Goal: Find specific page/section: Find specific page/section

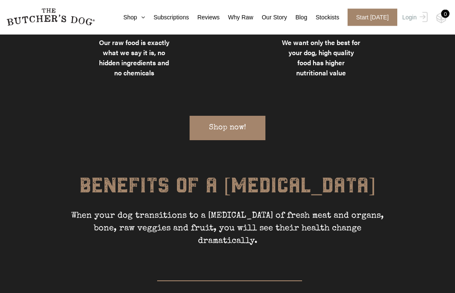
scroll to position [930, 0]
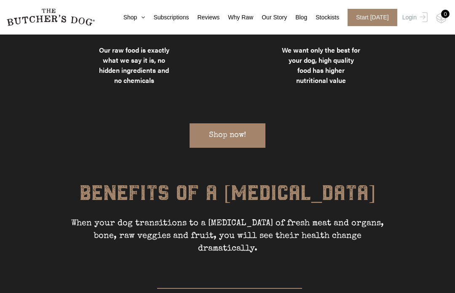
click at [229, 119] on div "We use premium Australian ingredients and ethical manufacturing processes We do…" at bounding box center [228, 11] width 392 height 318
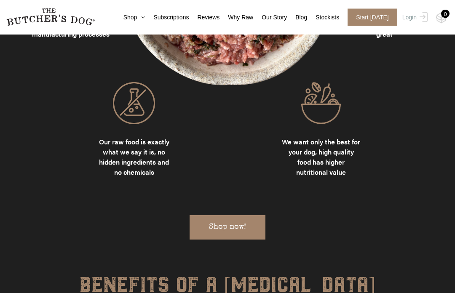
click at [228, 198] on div "We use premium Australian ingredients and ethical manufacturing processes We do…" at bounding box center [228, 103] width 392 height 318
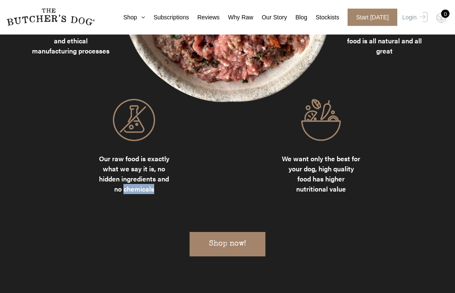
click at [221, 230] on div "We use premium Australian ingredients and ethical manufacturing processes We do…" at bounding box center [228, 120] width 392 height 318
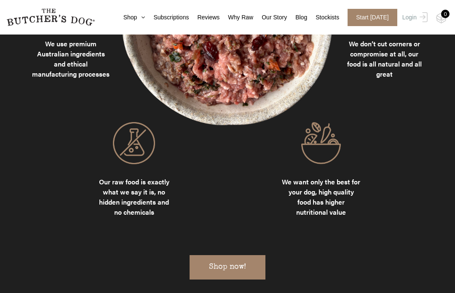
scroll to position [796, 0]
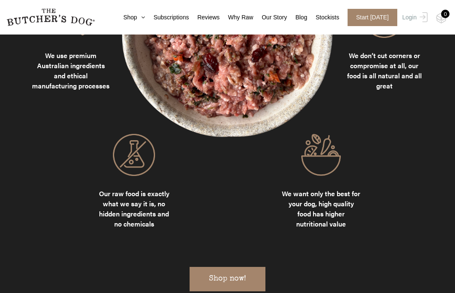
click at [226, 265] on div "We use premium Australian ingredients and ethical manufacturing processes We do…" at bounding box center [228, 155] width 392 height 318
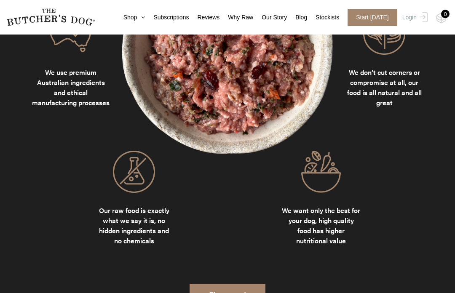
click at [229, 274] on div "We use premium Australian ingredients and ethical manufacturing processes We do…" at bounding box center [228, 172] width 392 height 318
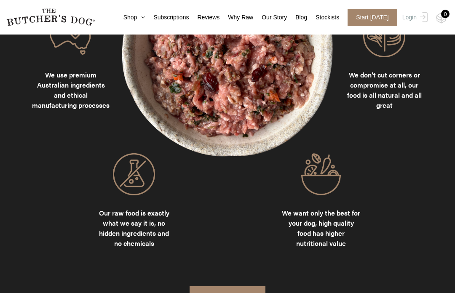
click at [230, 270] on div "We use premium Australian ingredients and ethical manufacturing processes We do…" at bounding box center [228, 174] width 392 height 318
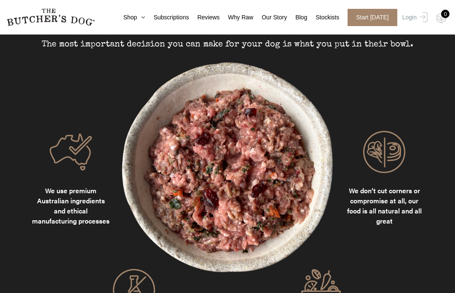
scroll to position [649, 0]
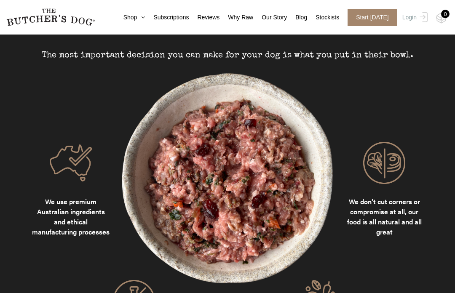
click at [137, 19] on icon at bounding box center [141, 17] width 8 height 6
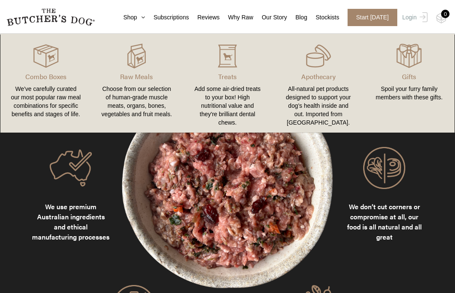
click at [137, 19] on icon at bounding box center [141, 17] width 8 height 6
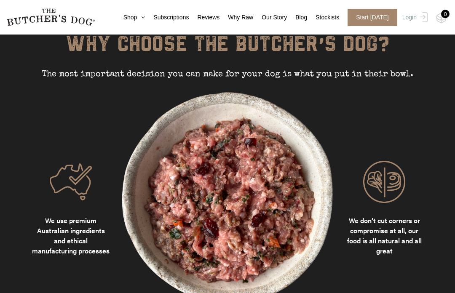
click at [137, 21] on link "Shop" at bounding box center [130, 17] width 30 height 9
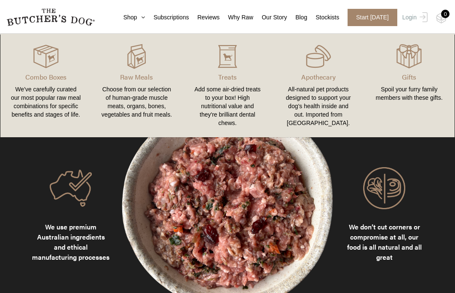
click at [51, 78] on p "Combo Boxes" at bounding box center [46, 77] width 71 height 10
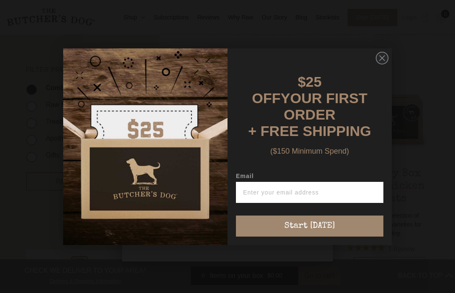
click at [385, 64] on circle "Close dialog" at bounding box center [383, 58] width 12 height 12
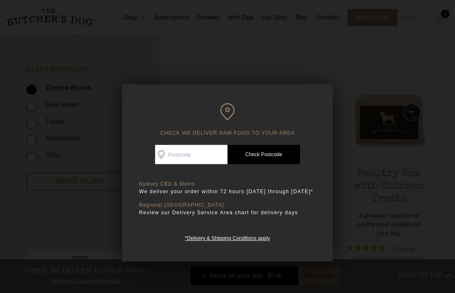
click at [323, 65] on div at bounding box center [227, 146] width 455 height 293
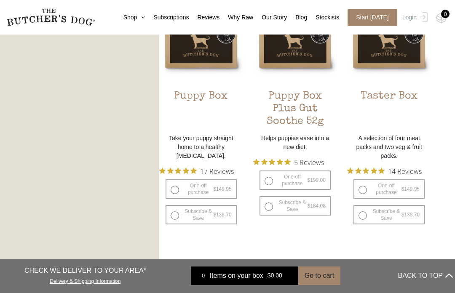
scroll to position [508, 0]
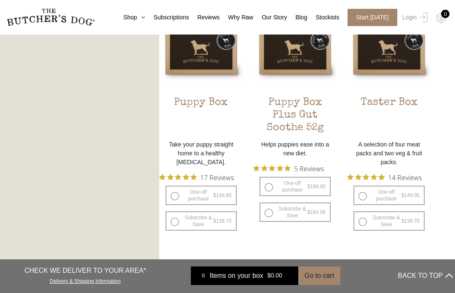
click at [59, 14] on img at bounding box center [50, 17] width 89 height 18
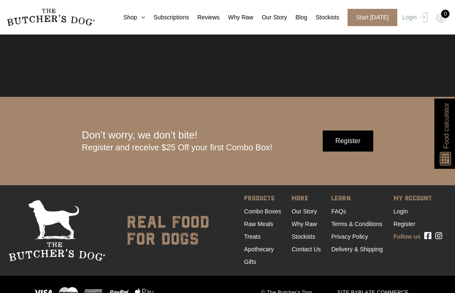
scroll to position [2393, 0]
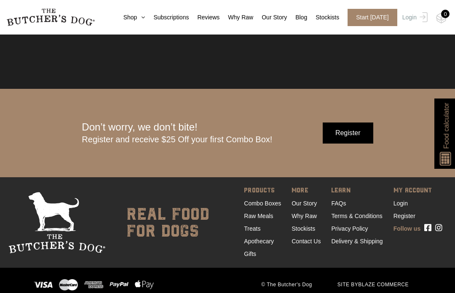
click at [301, 245] on link "Contact Us" at bounding box center [306, 241] width 29 height 7
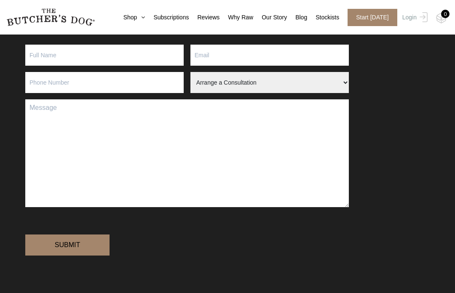
scroll to position [271, 0]
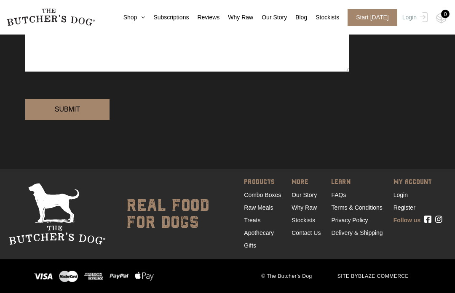
click at [303, 199] on link "Our Story" at bounding box center [304, 195] width 25 height 7
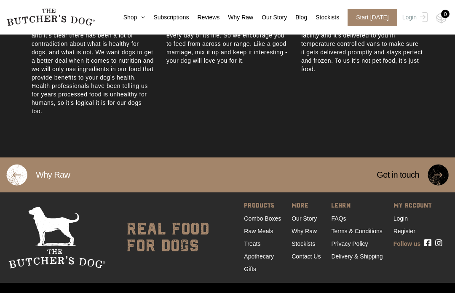
scroll to position [520, 0]
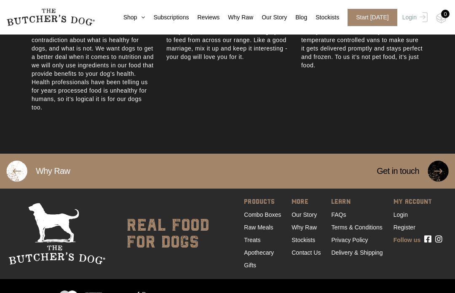
click at [342, 218] on link "FAQs" at bounding box center [338, 215] width 15 height 7
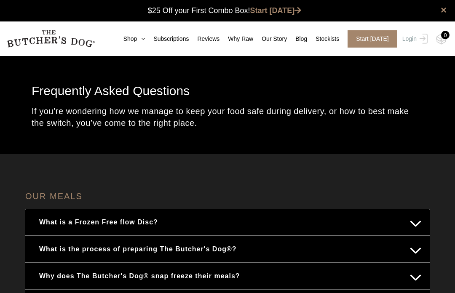
click at [330, 37] on link "Stockists" at bounding box center [323, 39] width 32 height 9
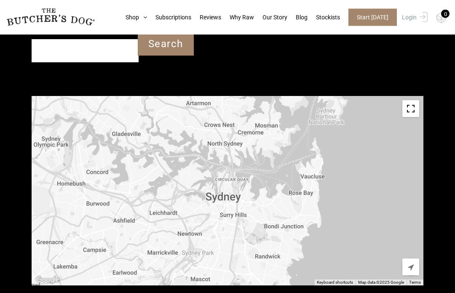
scroll to position [283, 0]
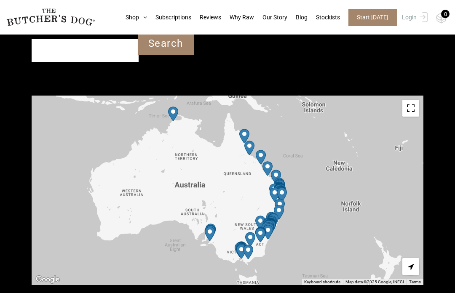
click at [61, 50] on input "Your location" at bounding box center [85, 50] width 107 height 23
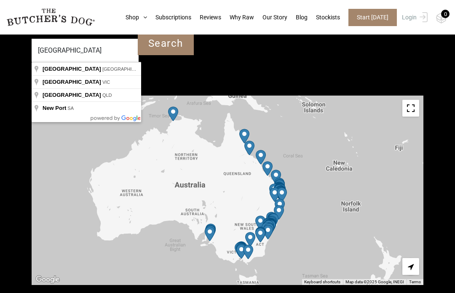
type input "[GEOGRAPHIC_DATA]"
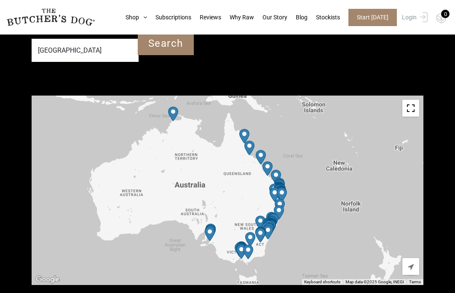
click at [173, 43] on input "Search" at bounding box center [166, 43] width 56 height 23
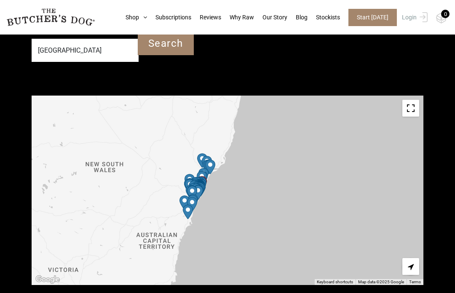
click at [179, 45] on input "Search" at bounding box center [166, 43] width 56 height 23
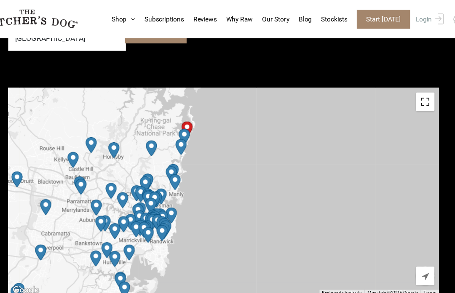
scroll to position [299, 0]
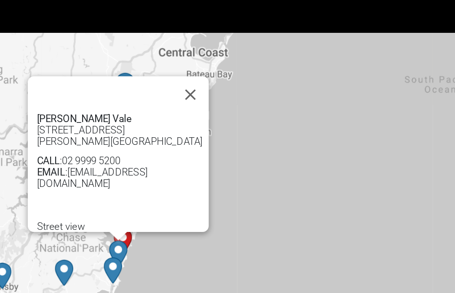
click at [221, 105] on button "Close" at bounding box center [231, 115] width 20 height 20
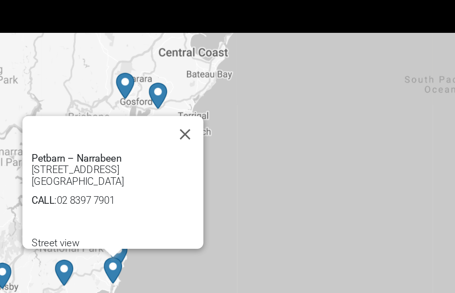
click at [218, 127] on button "Close" at bounding box center [228, 137] width 20 height 20
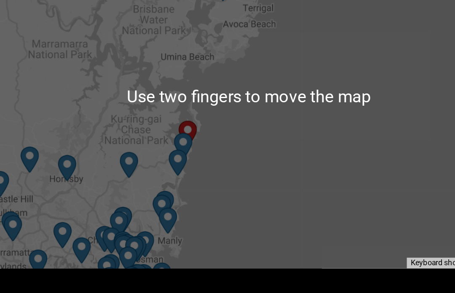
scroll to position [306, 0]
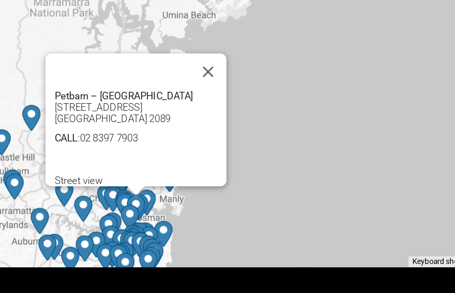
click at [194, 145] on button "Close" at bounding box center [204, 155] width 20 height 20
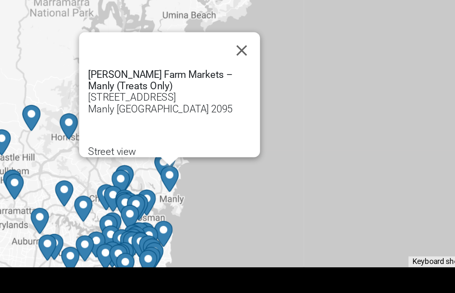
click at [213, 133] on button "Close" at bounding box center [223, 143] width 20 height 20
